Goal: Transaction & Acquisition: Purchase product/service

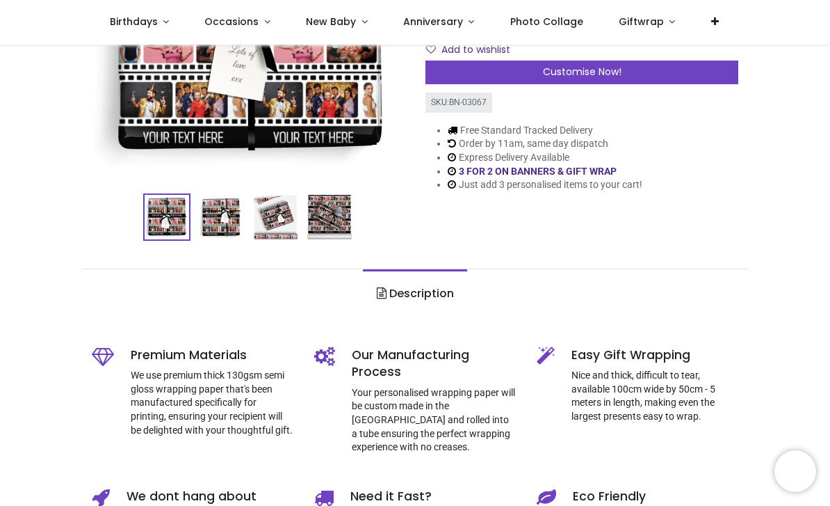
scroll to position [223, 0]
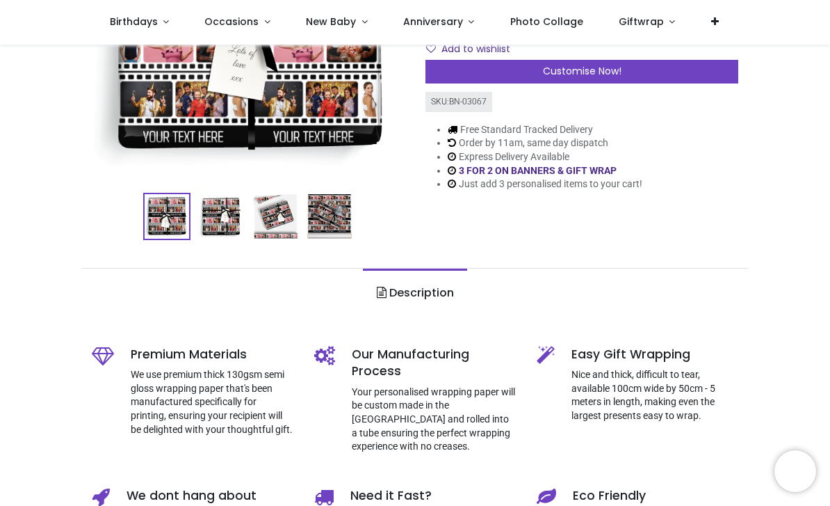
click at [214, 217] on img at bounding box center [221, 216] width 45 height 45
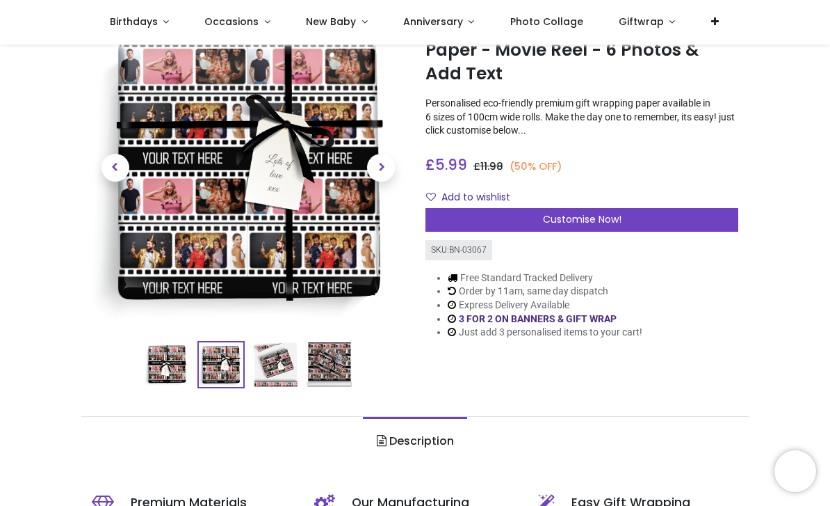
scroll to position [58, 0]
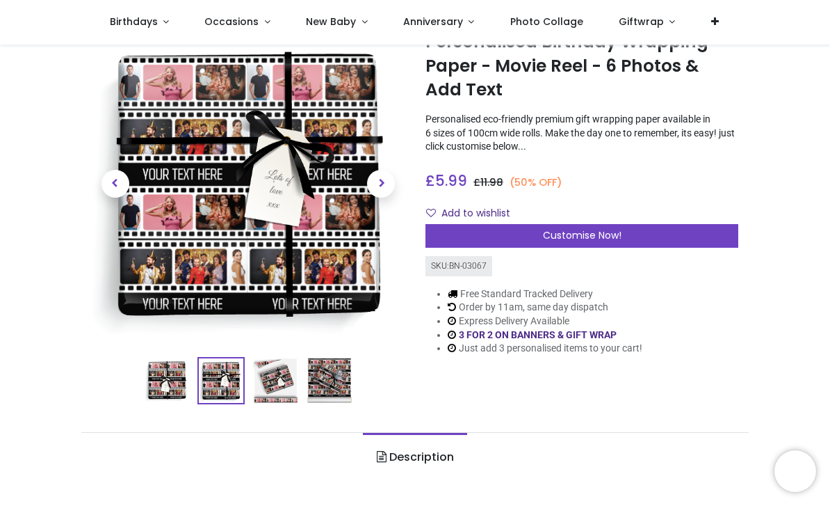
click at [577, 232] on span "Customise Now!" at bounding box center [582, 235] width 79 height 14
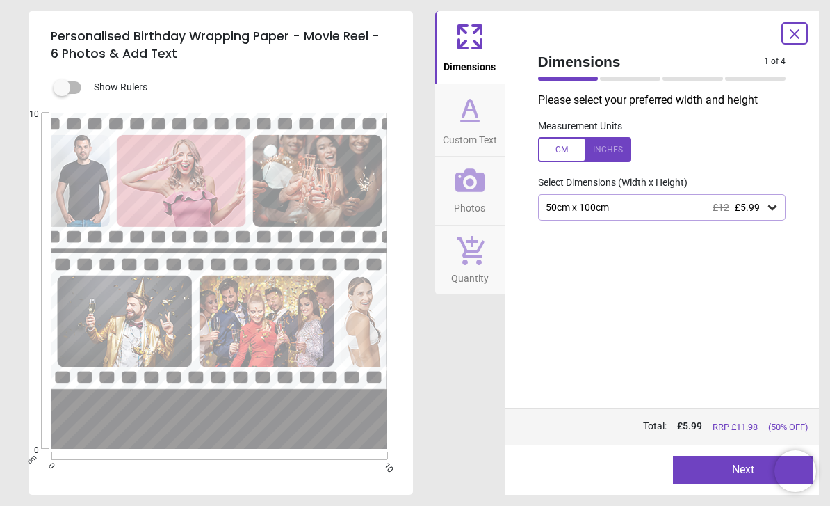
click at [706, 218] on div "50cm x 100cm £12 £5.99" at bounding box center [662, 207] width 248 height 26
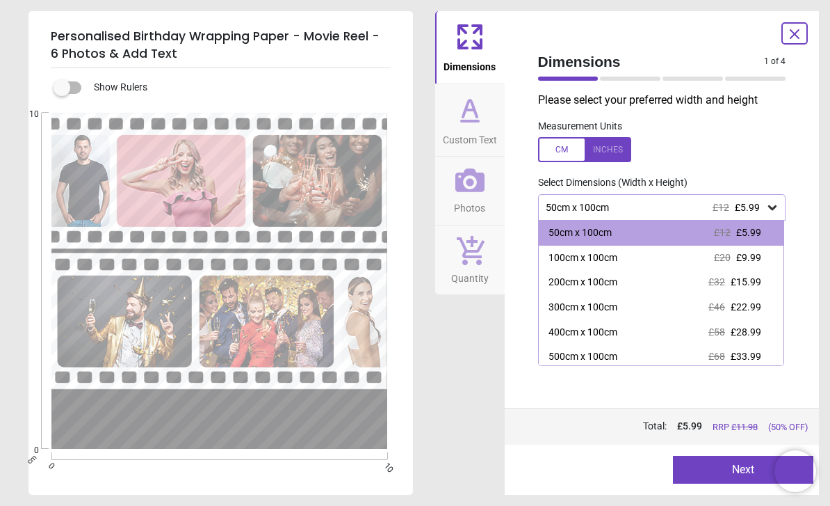
click at [692, 469] on button "Next" at bounding box center [743, 470] width 140 height 28
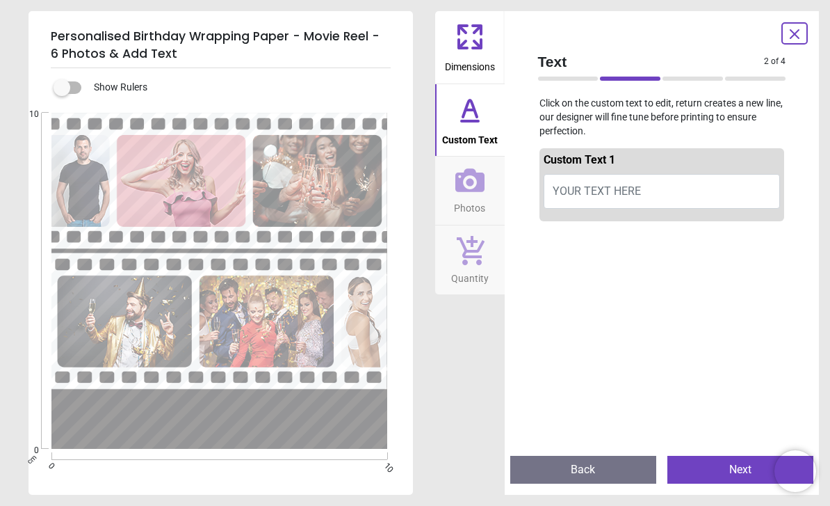
click at [600, 188] on span "YOUR TEXT HERE" at bounding box center [597, 190] width 88 height 13
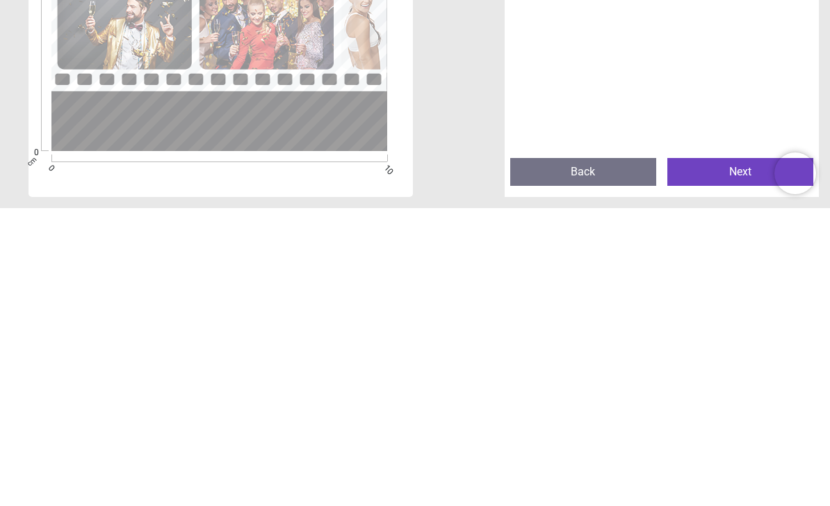
type textarea "**********"
click at [718, 456] on button "Next" at bounding box center [741, 470] width 146 height 28
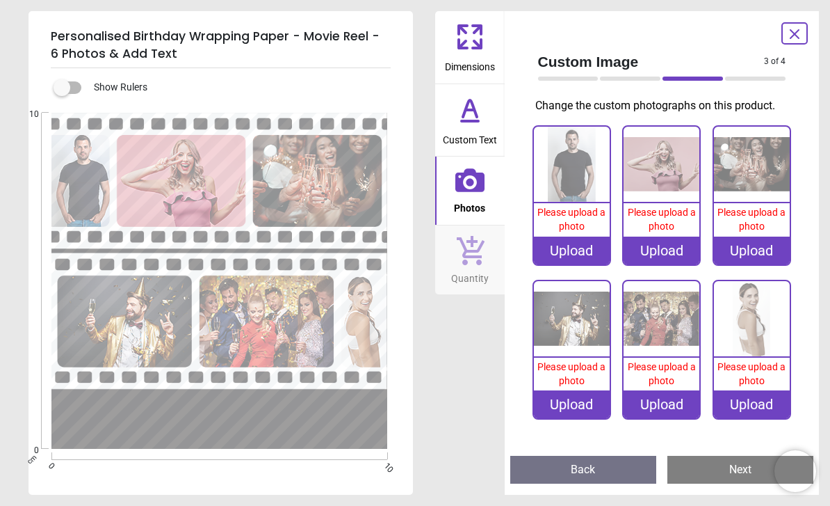
click at [571, 248] on div "Upload" at bounding box center [572, 250] width 76 height 28
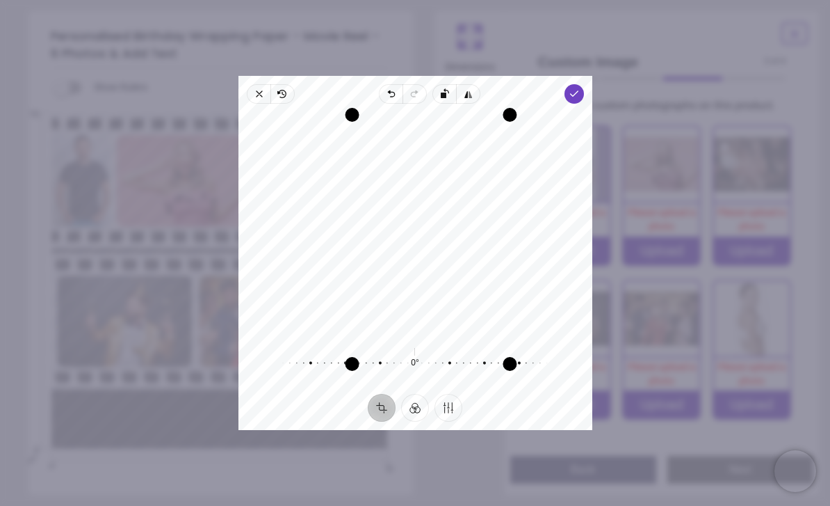
click at [579, 88] on icon "button" at bounding box center [573, 93] width 11 height 11
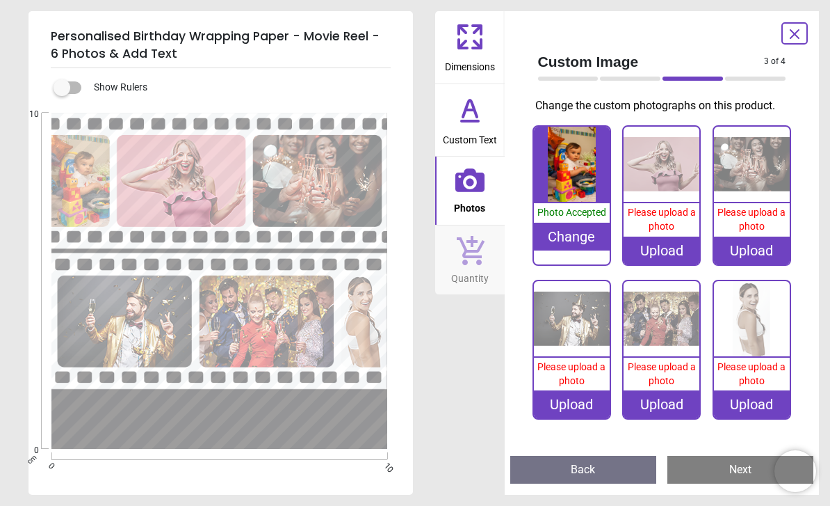
click at [664, 252] on div "Upload" at bounding box center [662, 250] width 76 height 28
click at [670, 253] on div "Upload" at bounding box center [662, 250] width 76 height 28
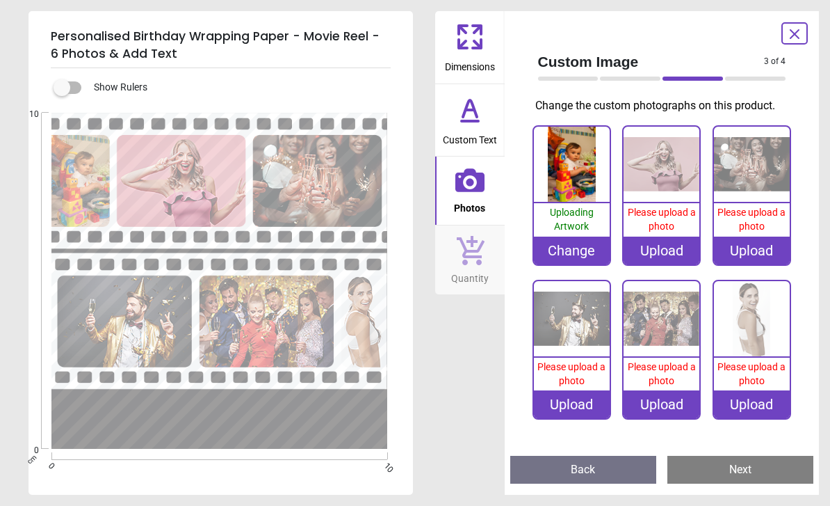
click at [658, 252] on div "Upload" at bounding box center [662, 250] width 76 height 28
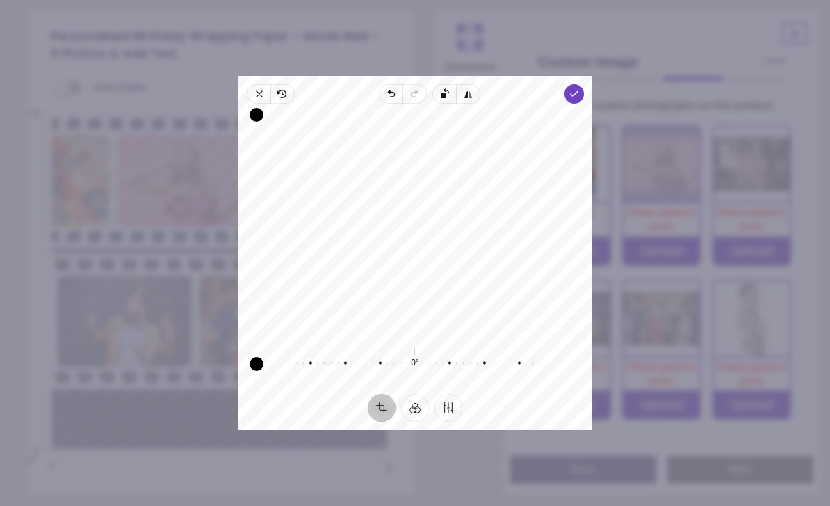
click at [581, 84] on span "Done" at bounding box center [573, 93] width 19 height 19
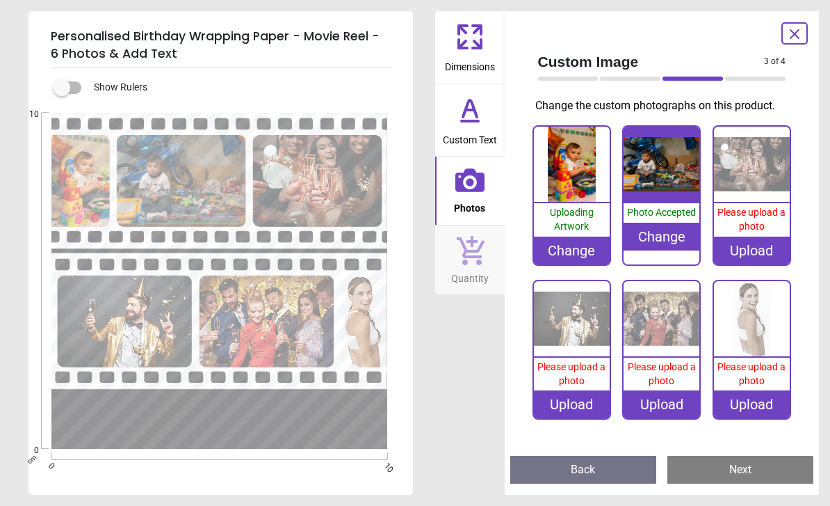
scroll to position [58, 0]
click at [754, 243] on div "Upload" at bounding box center [752, 250] width 76 height 28
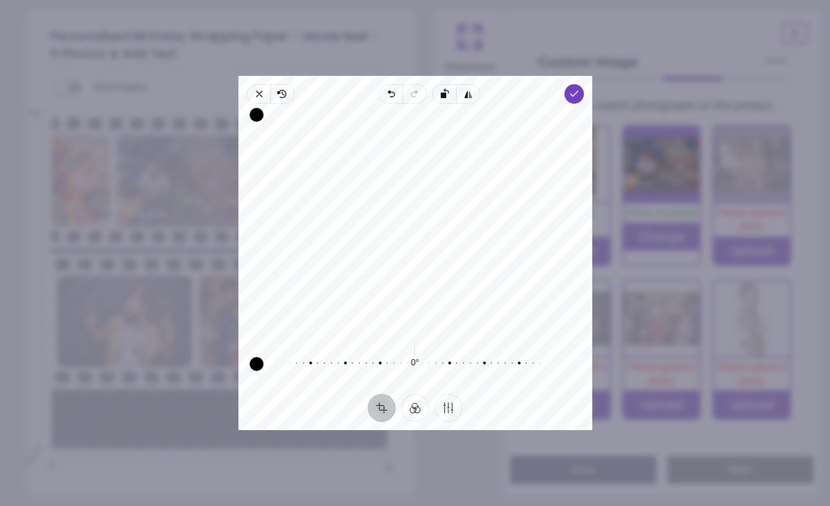
click at [600, 108] on div "Drag corner tr" at bounding box center [605, 115] width 14 height 14
click at [584, 84] on span "Done" at bounding box center [573, 93] width 19 height 19
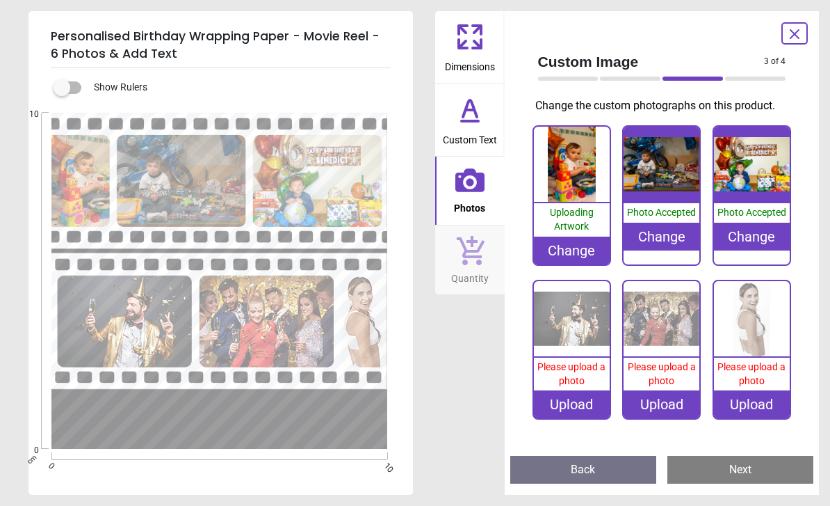
click at [567, 321] on img at bounding box center [572, 319] width 76 height 76
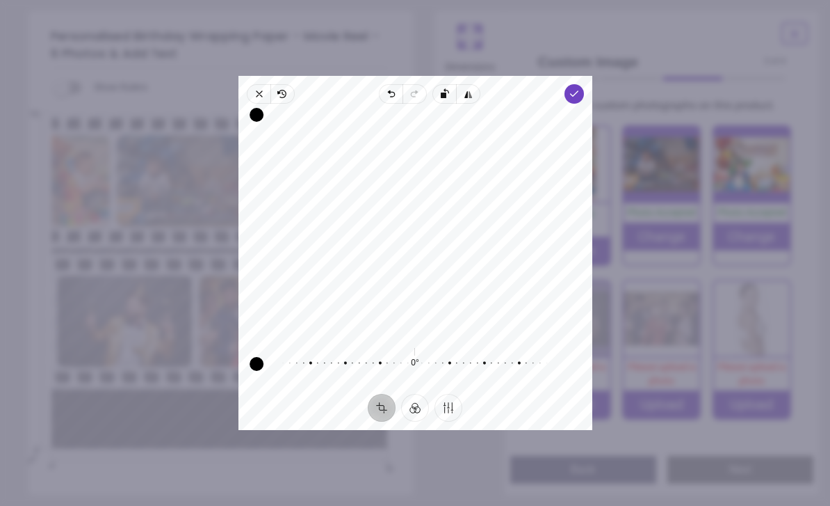
click at [579, 88] on icon "button" at bounding box center [573, 93] width 11 height 11
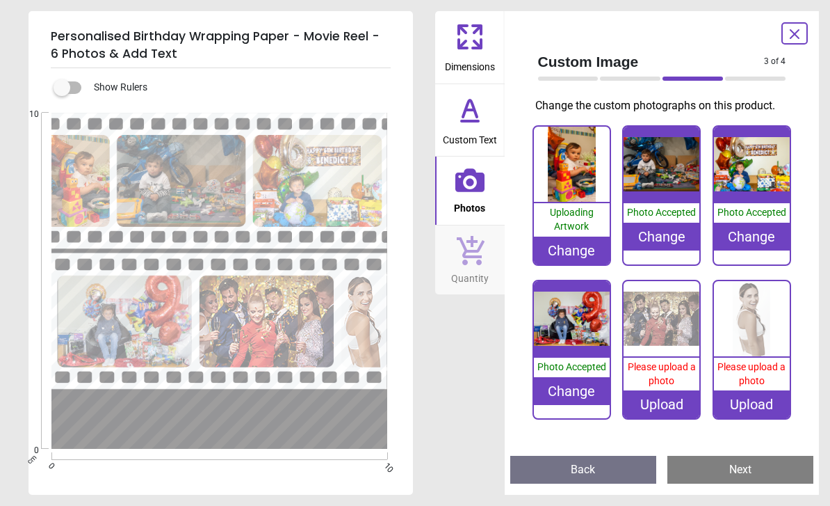
click at [638, 317] on img at bounding box center [662, 319] width 76 height 76
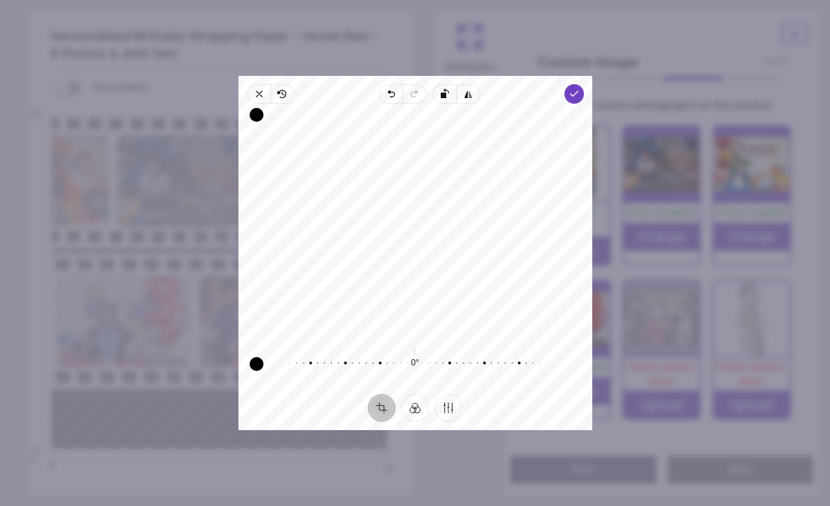
click at [303, 260] on div "Recenter" at bounding box center [416, 224] width 332 height 218
click at [578, 91] on polyline "button" at bounding box center [574, 93] width 8 height 5
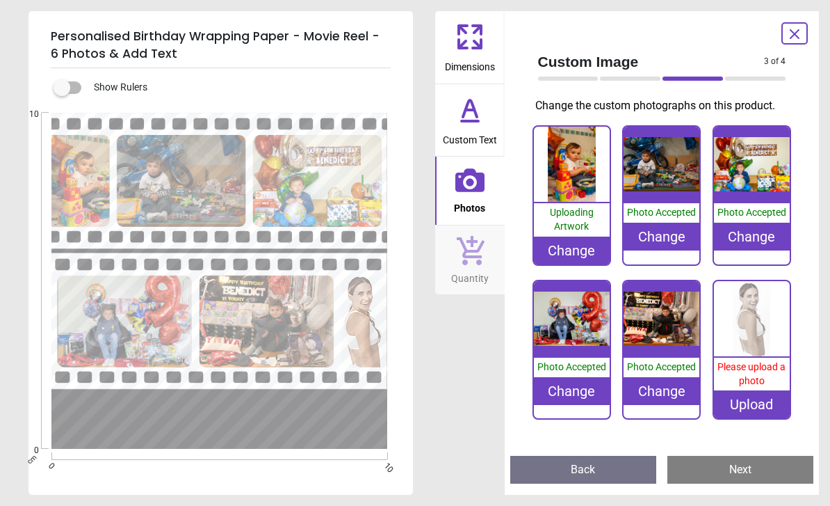
click at [748, 409] on div "Upload" at bounding box center [752, 404] width 76 height 28
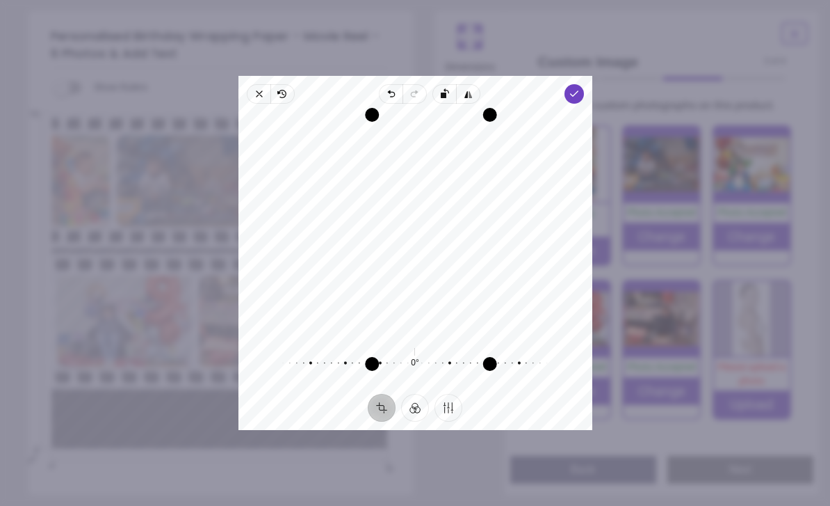
click at [579, 88] on icon "button" at bounding box center [573, 93] width 11 height 11
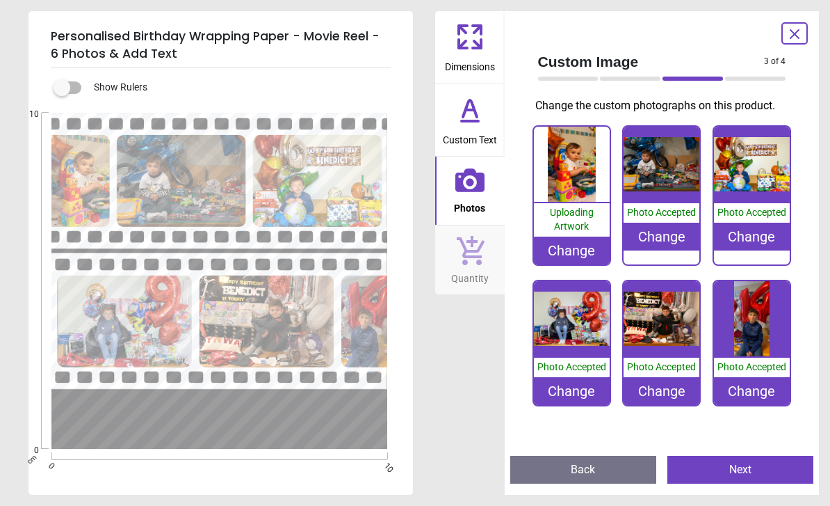
click at [726, 465] on button "Next" at bounding box center [741, 470] width 146 height 28
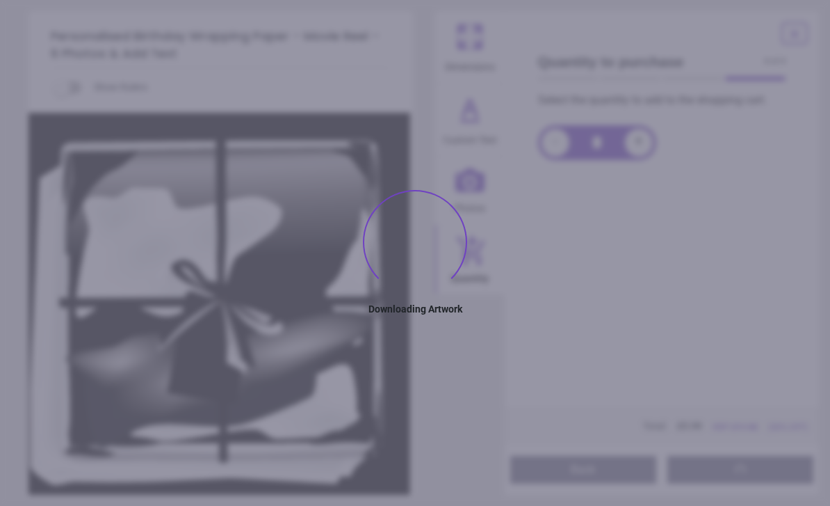
type textarea "**********"
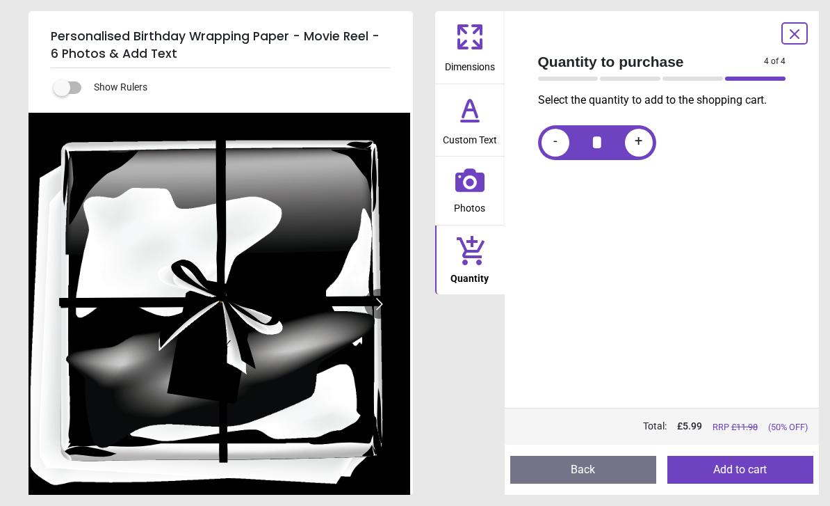
click at [557, 471] on button "Back" at bounding box center [584, 470] width 146 height 28
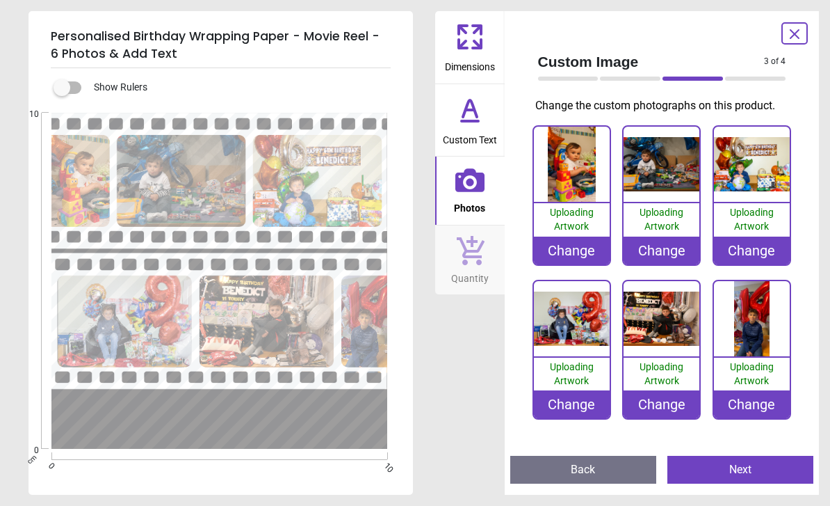
click at [666, 249] on div "Change" at bounding box center [662, 250] width 76 height 28
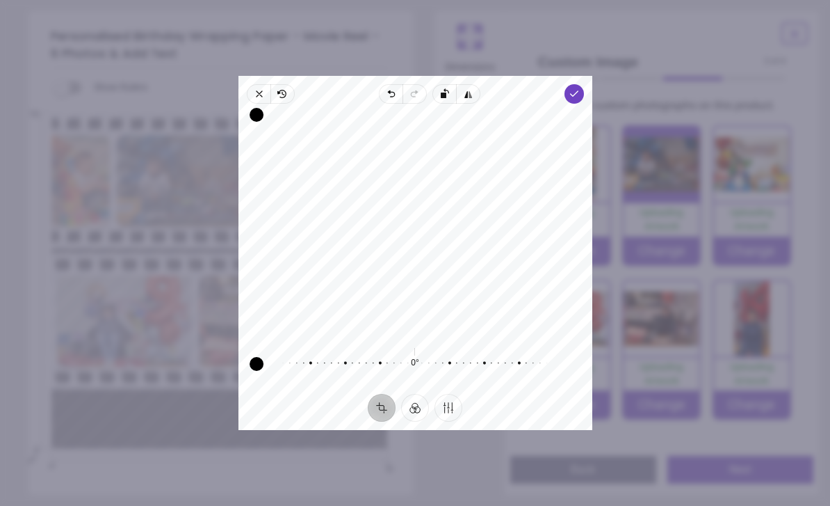
click at [579, 88] on icon "button" at bounding box center [573, 93] width 11 height 11
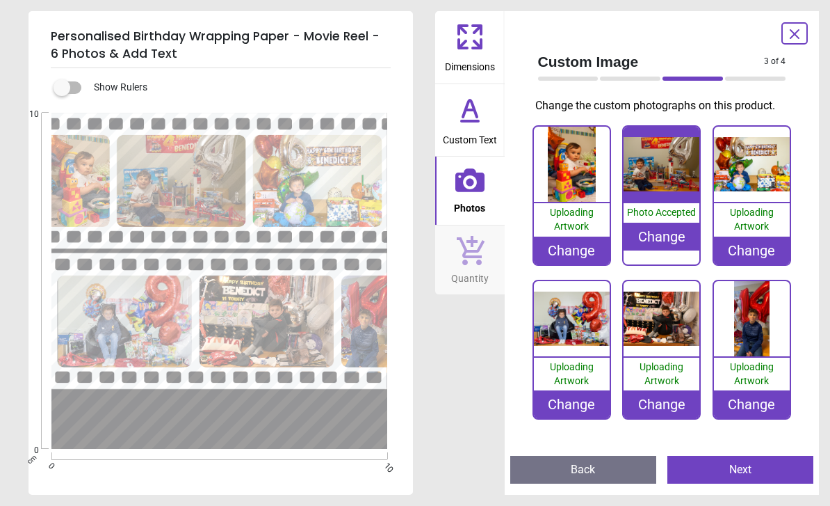
scroll to position [58, 0]
click at [655, 410] on div "Change" at bounding box center [662, 404] width 76 height 28
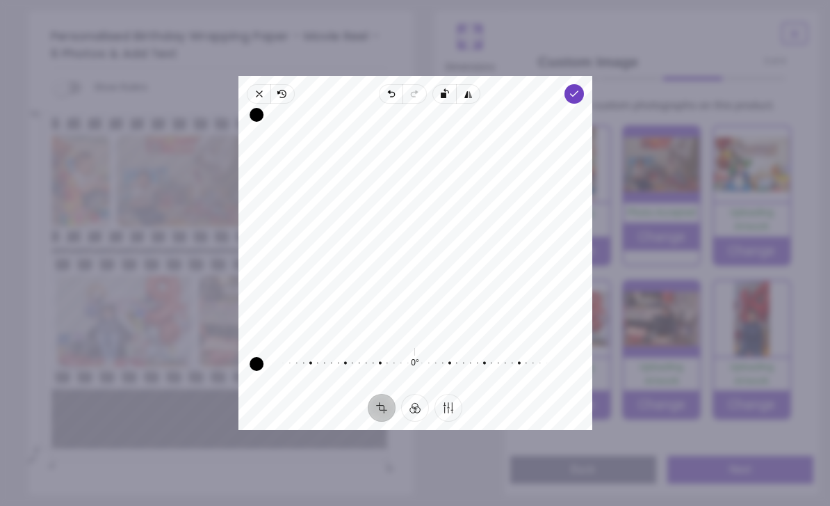
click at [584, 84] on span "Done" at bounding box center [573, 93] width 19 height 19
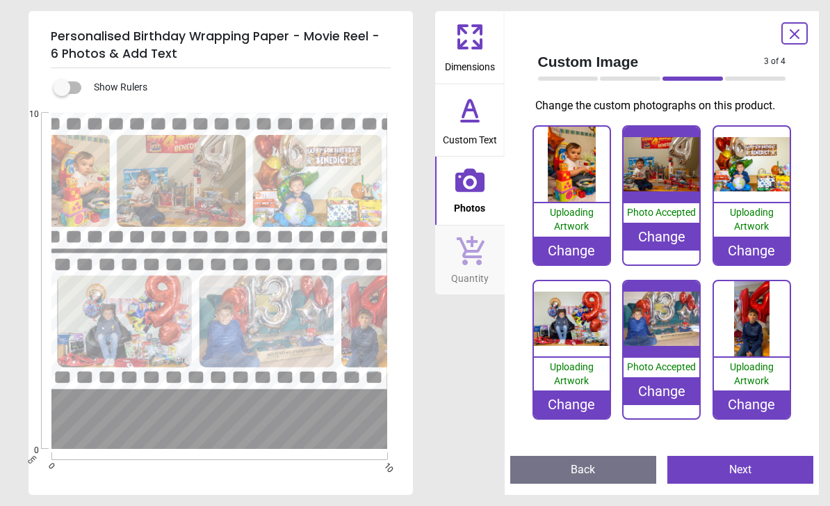
click at [657, 385] on div "Change" at bounding box center [662, 391] width 76 height 28
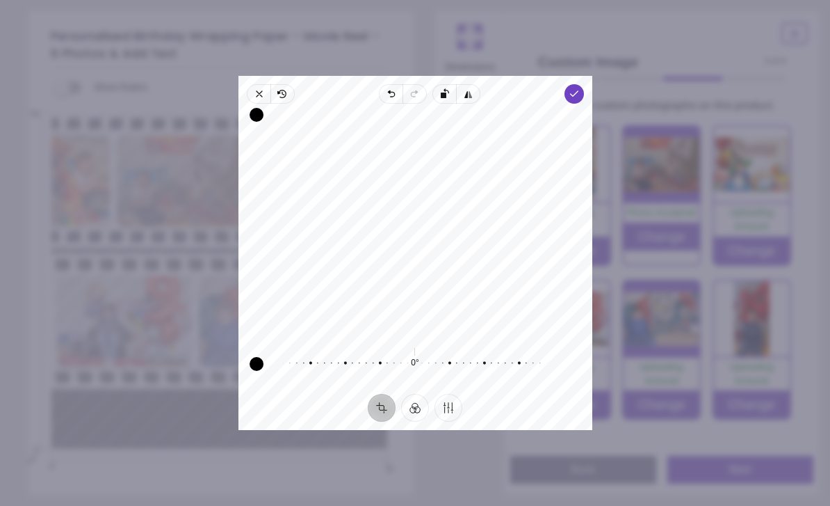
click at [579, 88] on icon "button" at bounding box center [573, 93] width 11 height 11
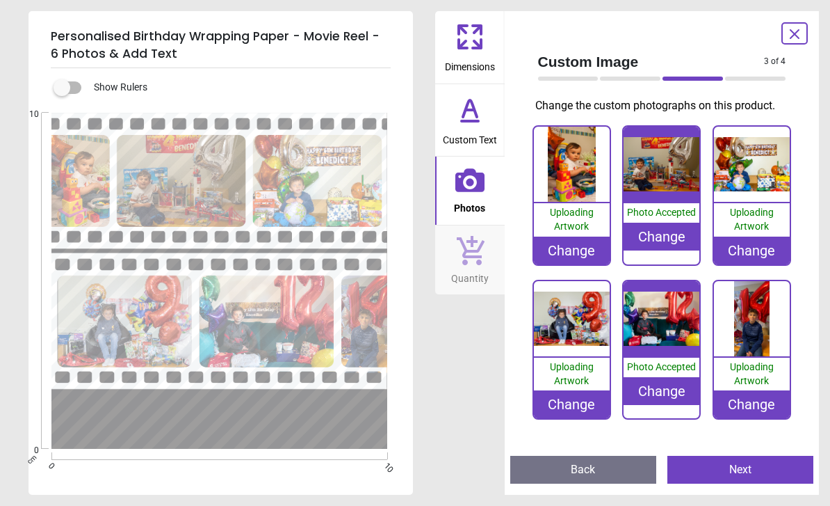
click at [763, 467] on button "Next" at bounding box center [741, 470] width 146 height 28
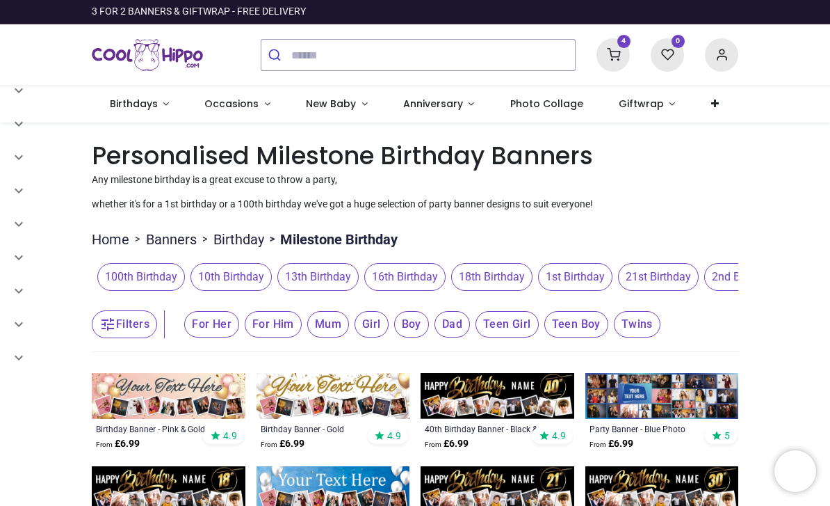
click at [409, 270] on span "16th Birthday" at bounding box center [404, 277] width 81 height 28
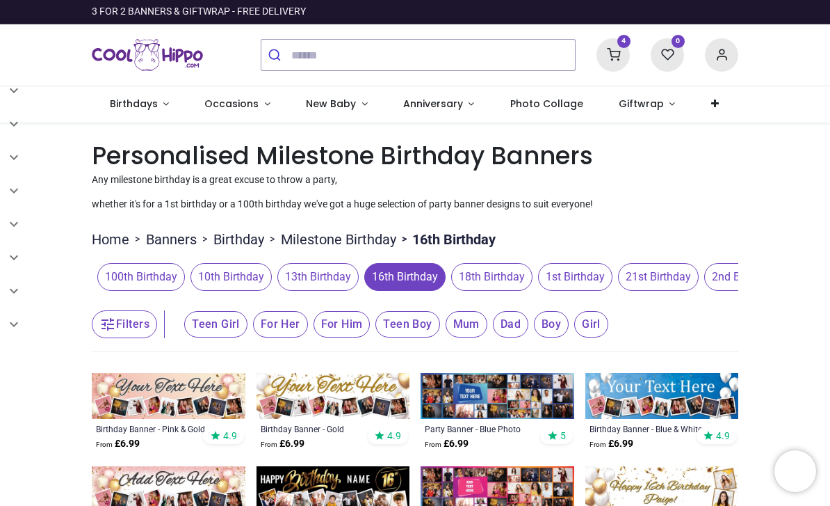
click at [577, 98] on link "Photo Collage" at bounding box center [546, 104] width 109 height 36
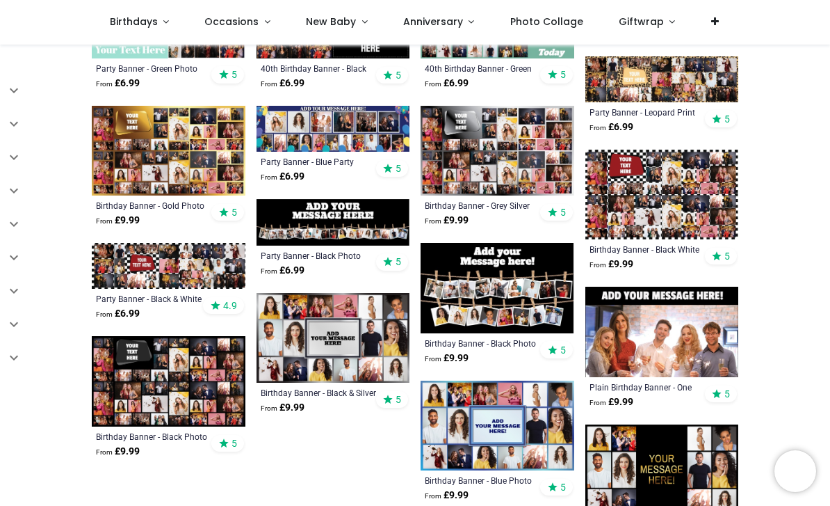
scroll to position [951, 0]
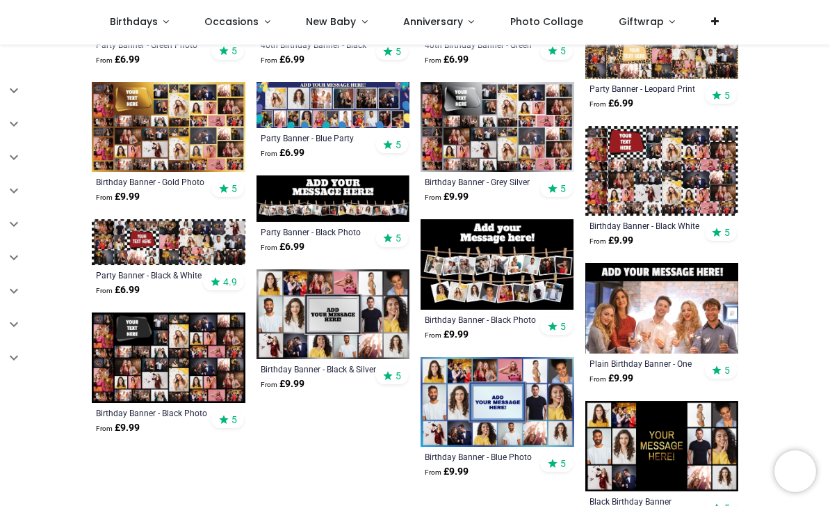
scroll to position [976, 0]
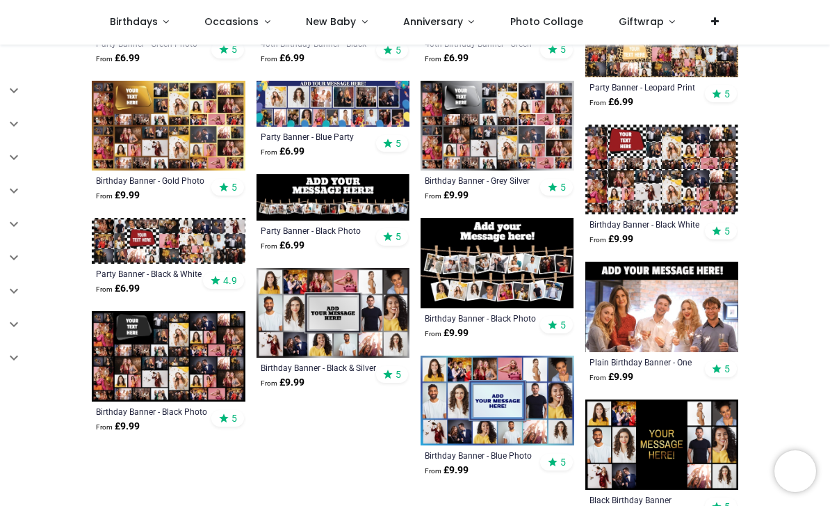
click at [130, 366] on img at bounding box center [169, 356] width 154 height 90
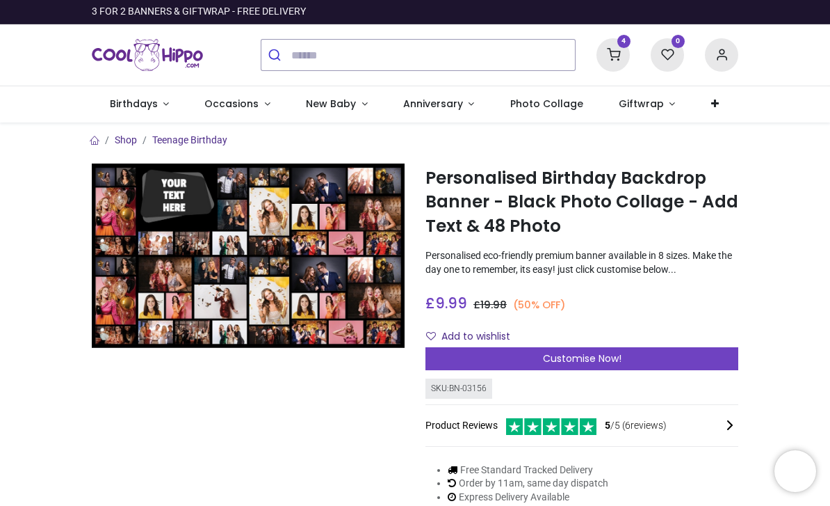
click at [617, 47] on icon at bounding box center [613, 54] width 33 height 33
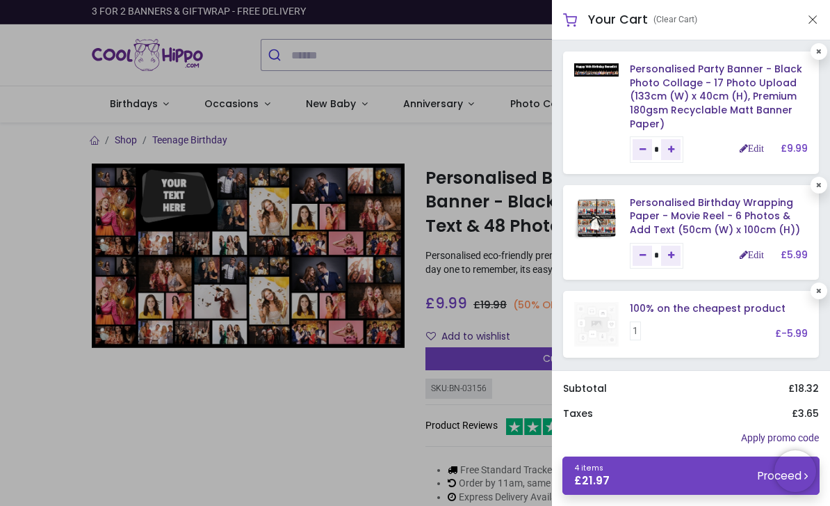
click at [716, 474] on link "4 items £ 21.97 Proceed" at bounding box center [691, 475] width 257 height 38
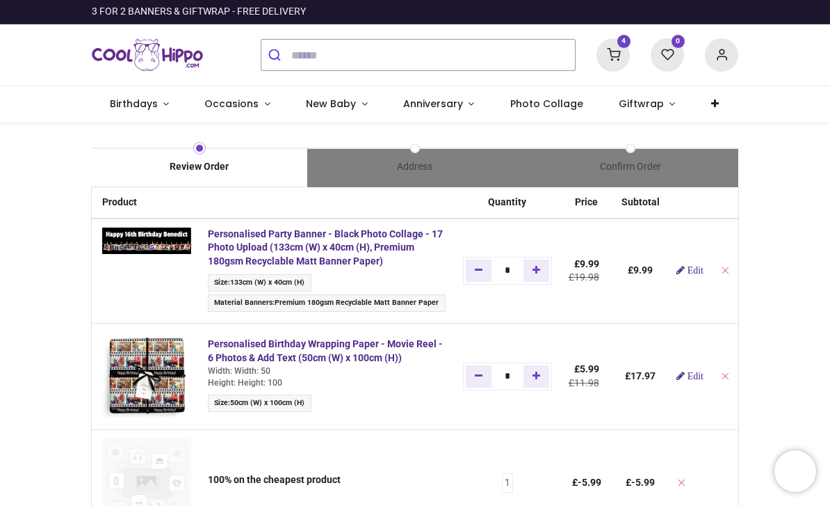
click at [133, 104] on span "Birthdays" at bounding box center [134, 104] width 48 height 14
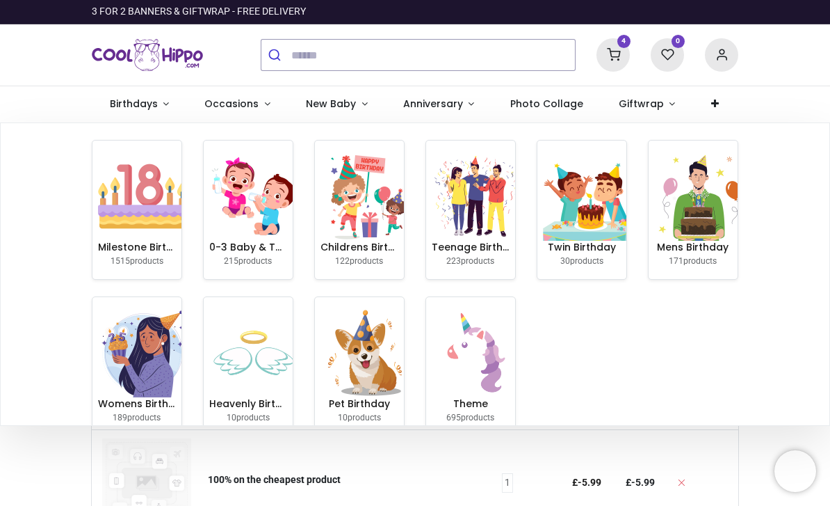
click at [128, 237] on img at bounding box center [142, 196] width 89 height 89
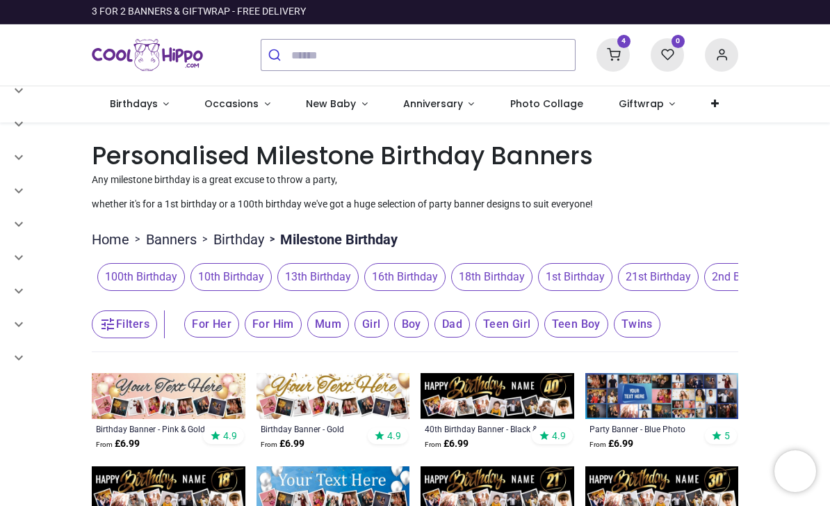
click at [410, 279] on span "16th Birthday" at bounding box center [404, 277] width 81 height 28
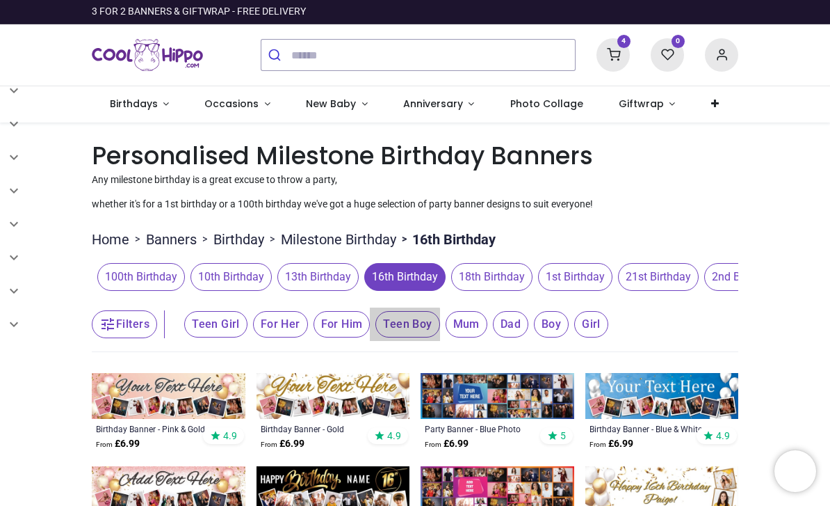
click at [399, 323] on span "Teen Boy" at bounding box center [408, 324] width 64 height 26
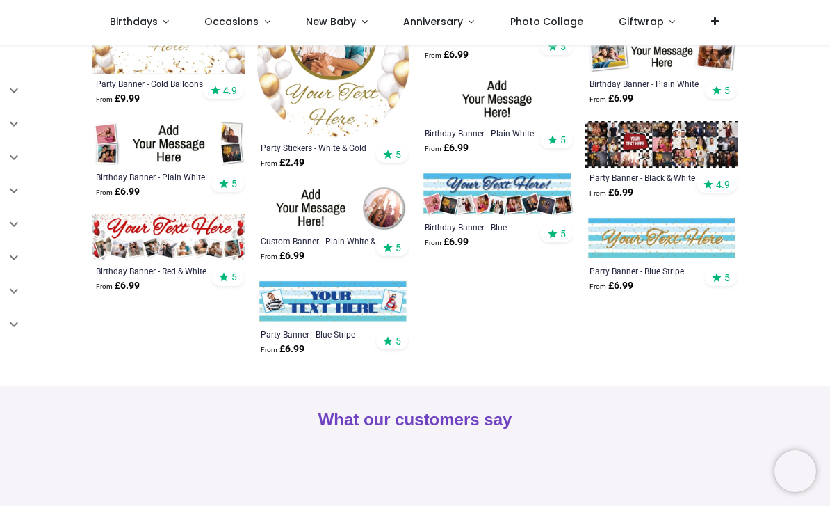
scroll to position [779, 0]
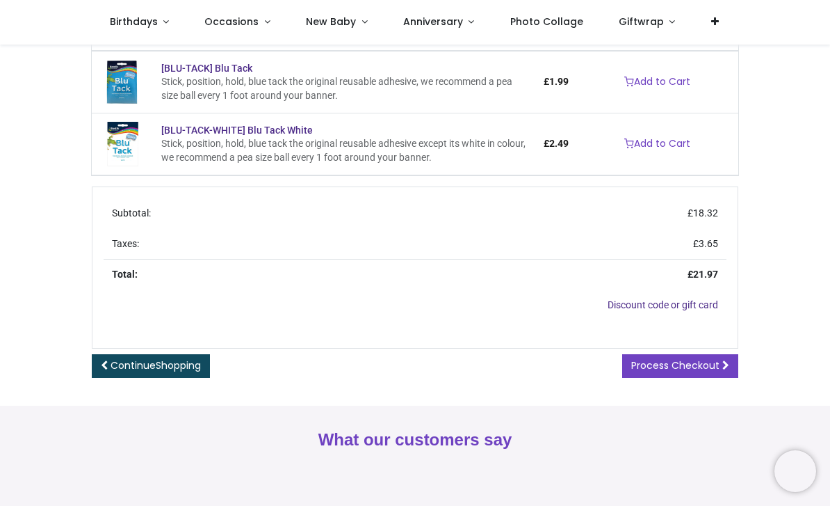
scroll to position [513, 0]
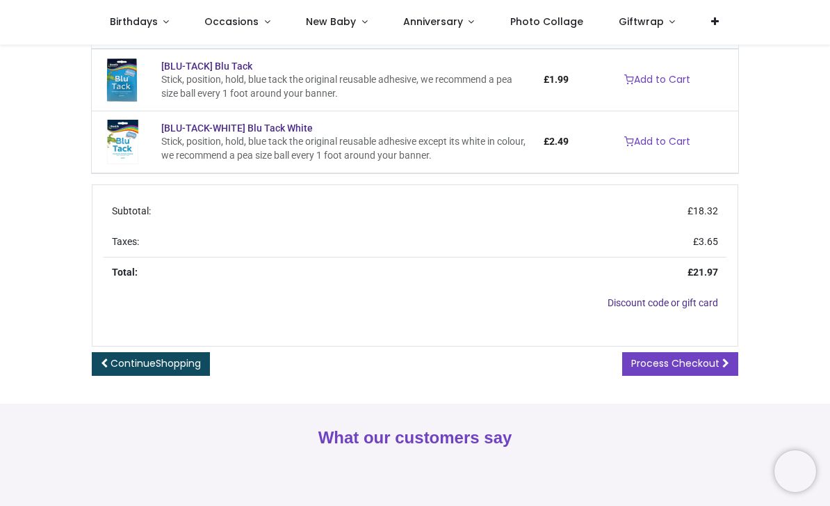
click at [662, 362] on span "Process Checkout" at bounding box center [676, 363] width 88 height 14
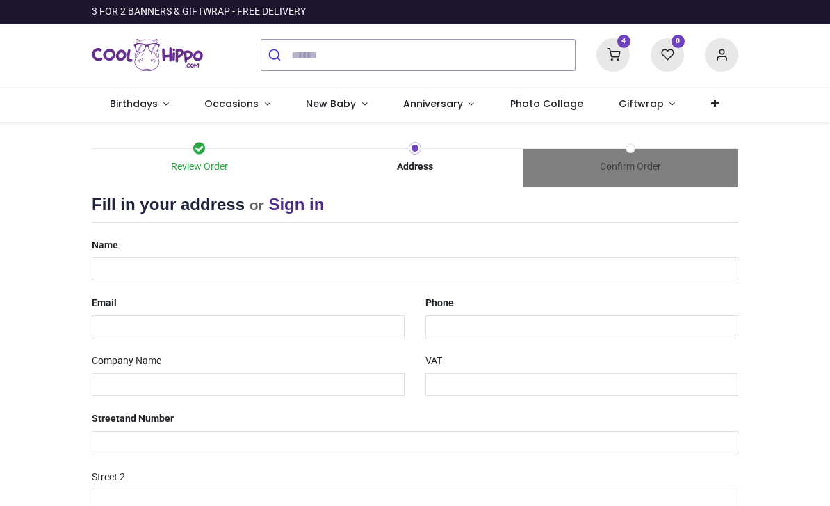
select select "***"
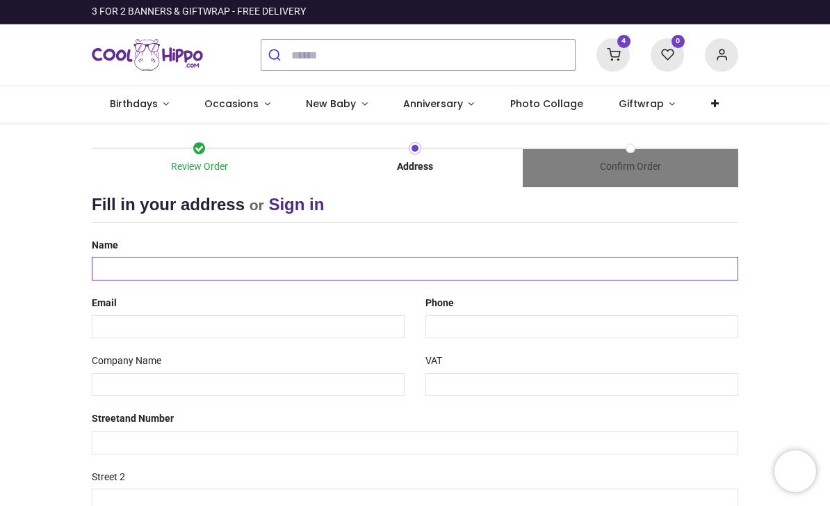
click at [191, 267] on input "text" at bounding box center [415, 269] width 647 height 24
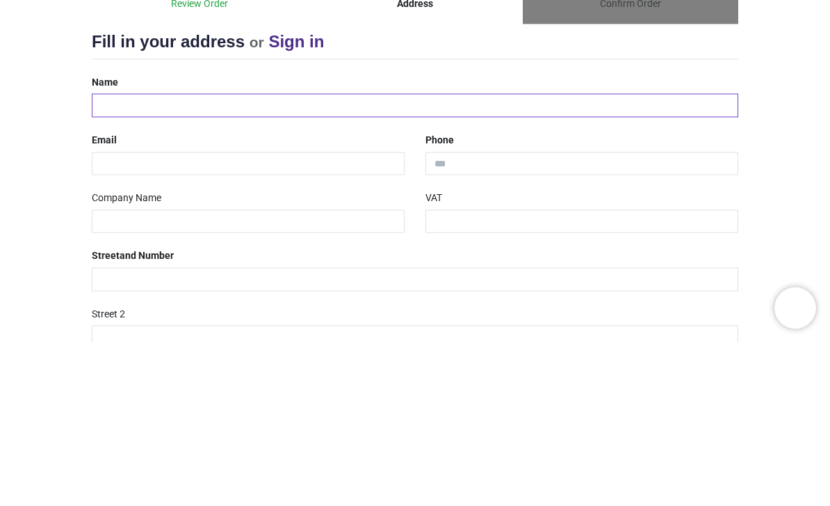
type input "**********"
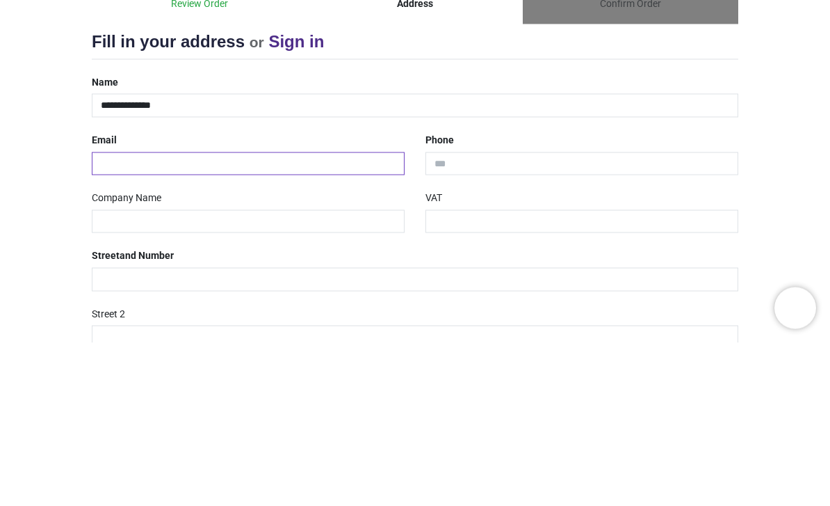
type input "**********"
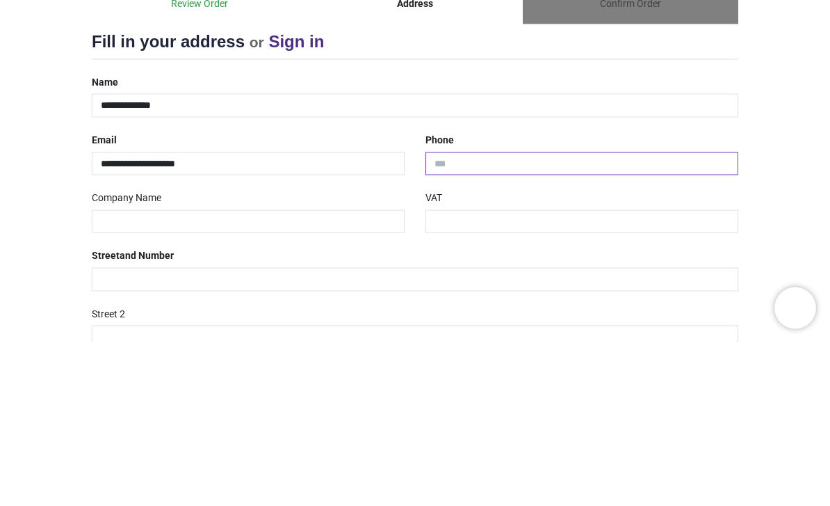
type input "**********"
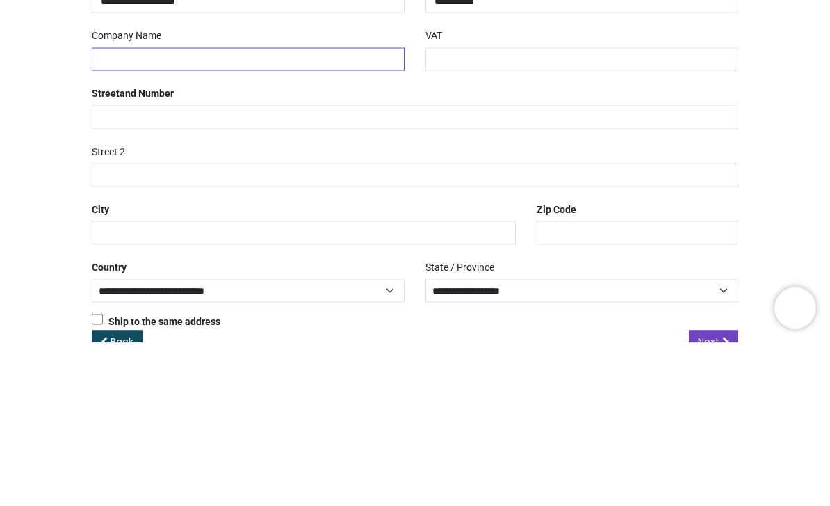
scroll to position [165, 0]
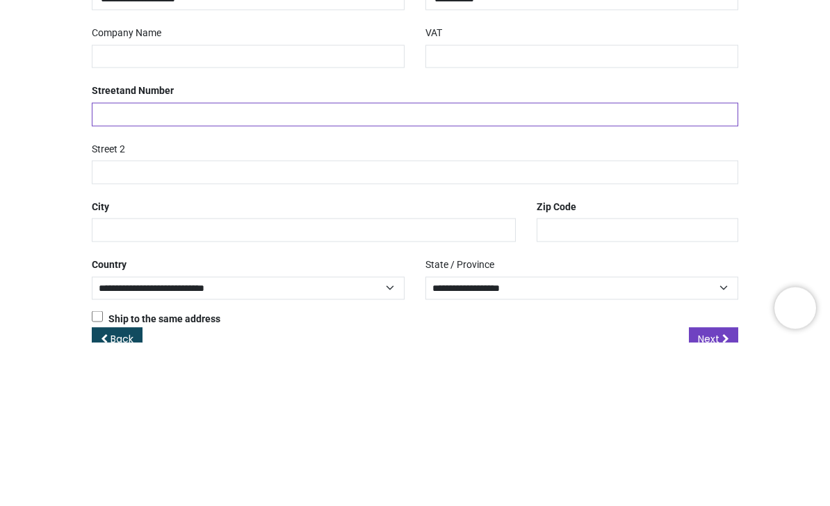
click at [311, 266] on input "text" at bounding box center [415, 278] width 647 height 24
type input "*********"
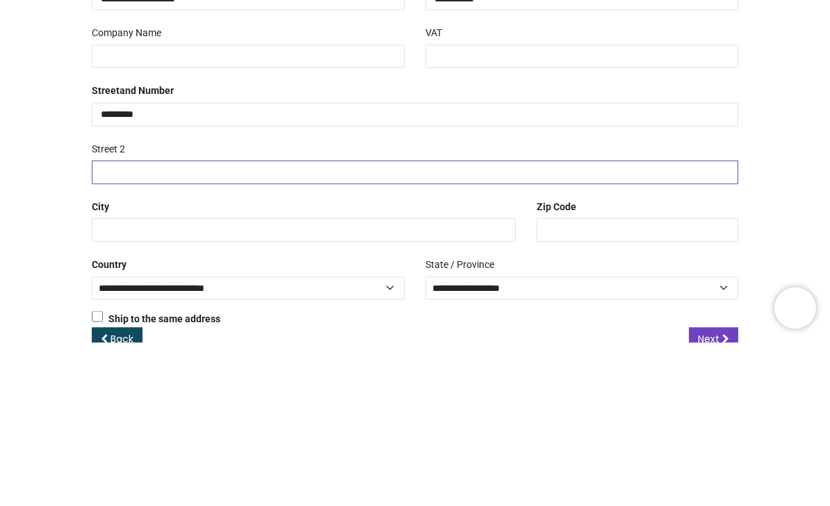
type input "**********"
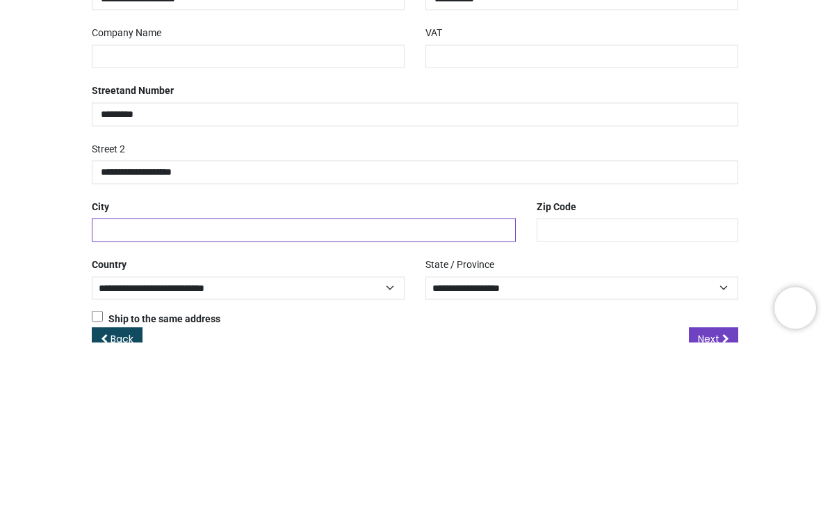
type input "**********"
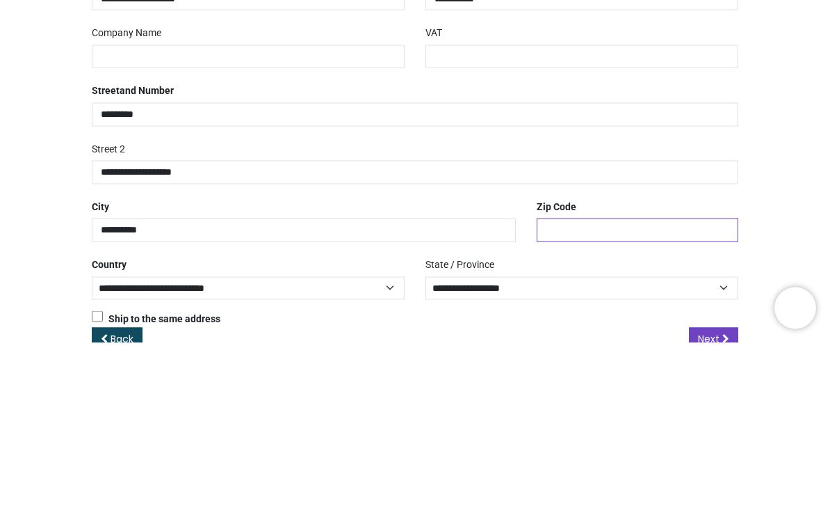
type input "*******"
select select "***"
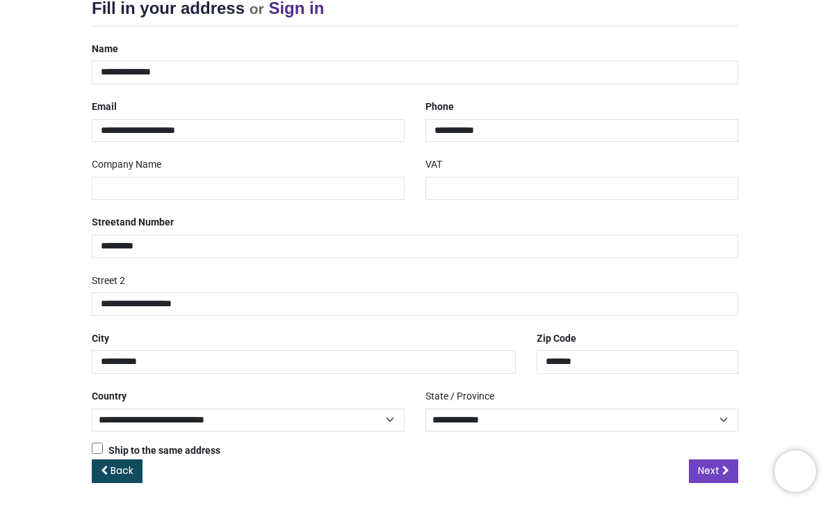
scroll to position [196, 0]
click at [700, 475] on link "Next" at bounding box center [713, 471] width 49 height 24
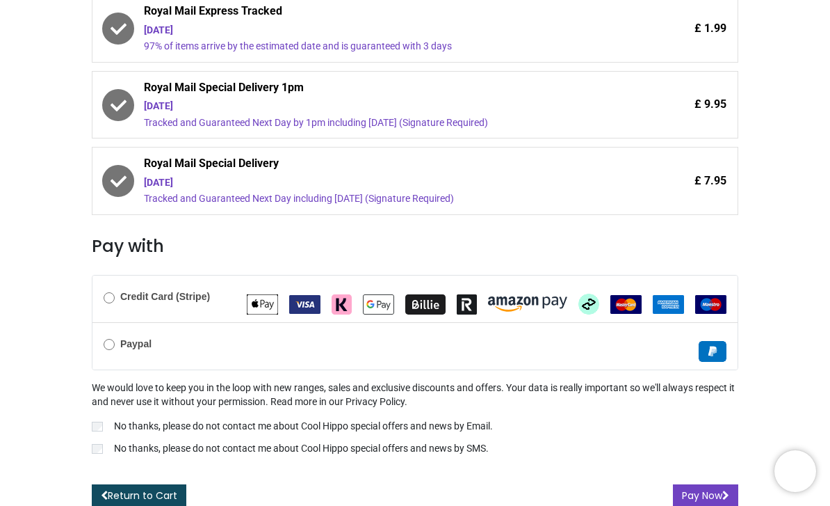
scroll to position [353, 0]
click at [686, 495] on button "Pay Now" at bounding box center [705, 497] width 65 height 24
